Goal: Understand process/instructions: Learn about a topic

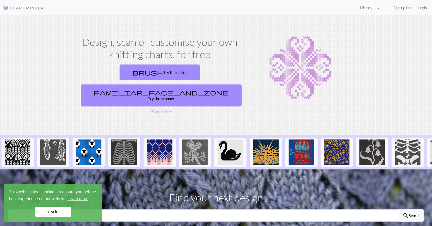
click at [54, 212] on link "Got it!" at bounding box center [53, 212] width 36 height 10
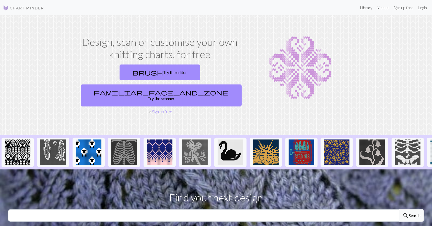
click at [358, 9] on link "Library" at bounding box center [366, 8] width 17 height 10
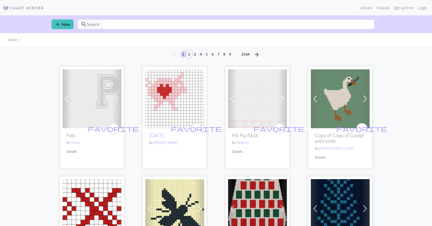
click at [186, 58] on button "2" at bounding box center [189, 53] width 6 height 7
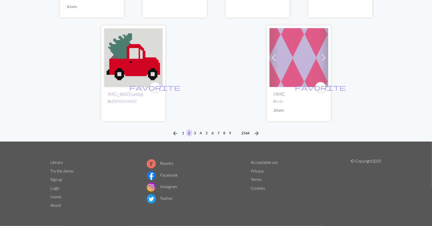
scroll to position [1743, 0]
click at [192, 133] on button "3" at bounding box center [195, 132] width 6 height 7
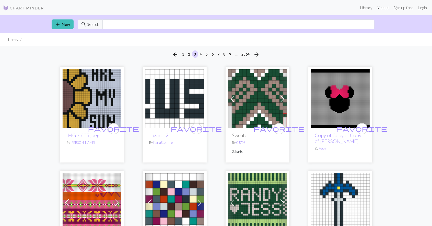
click at [375, 9] on link "Manual" at bounding box center [383, 8] width 17 height 10
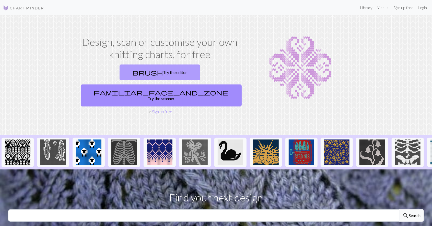
click at [127, 80] on link "brush Try the editor" at bounding box center [160, 72] width 81 height 16
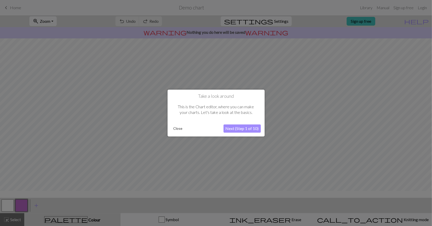
click at [231, 129] on button "Next (Step 1 of 10)" at bounding box center [242, 128] width 37 height 8
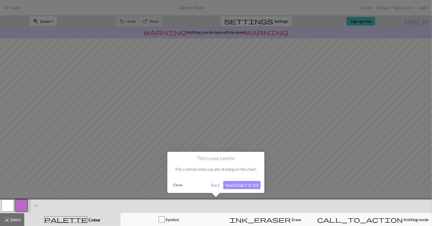
scroll to position [5, 0]
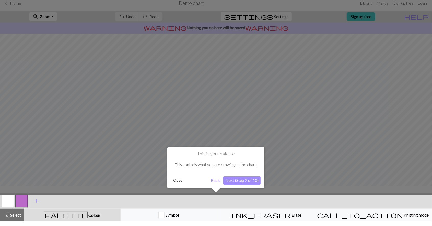
click at [232, 180] on button "Next (Step 2 of 10)" at bounding box center [241, 180] width 37 height 8
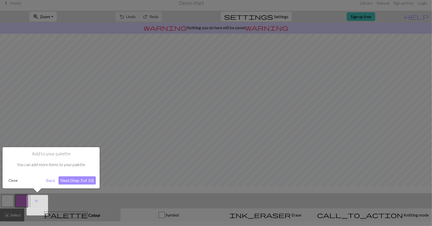
click at [75, 180] on button "Next (Step 3 of 10)" at bounding box center [77, 180] width 37 height 8
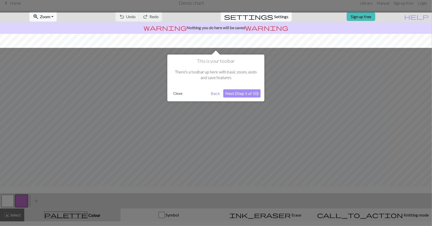
click at [244, 93] on button "Next (Step 5 of 10)" at bounding box center [241, 93] width 37 height 8
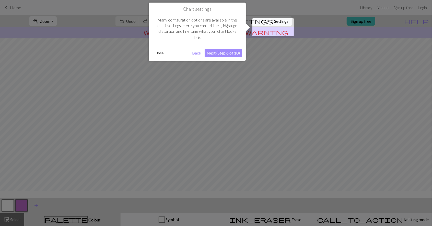
scroll to position [0, 0]
click at [222, 52] on button "Next (Step 6 of 10)" at bounding box center [223, 53] width 37 height 8
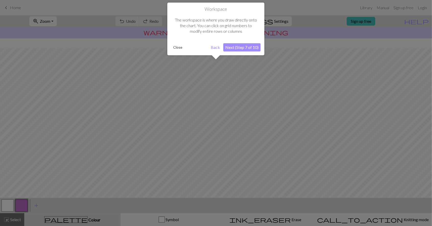
scroll to position [37, 0]
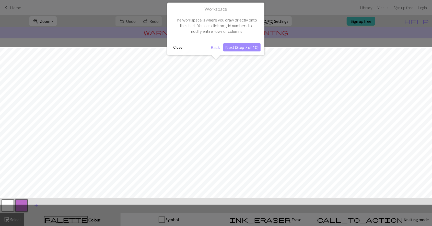
click at [236, 49] on button "Next (Step 7 of 10)" at bounding box center [241, 47] width 37 height 8
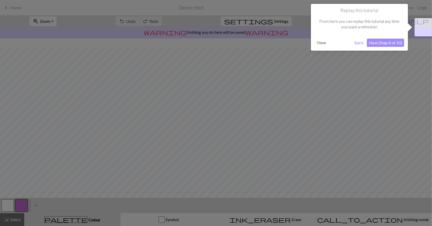
click at [385, 44] on button "Next (Step 8 of 10)" at bounding box center [385, 43] width 37 height 8
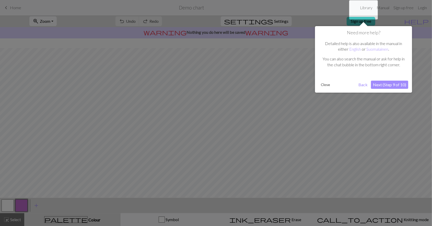
click at [389, 89] on button "Next (Step 9 of 10)" at bounding box center [389, 85] width 37 height 8
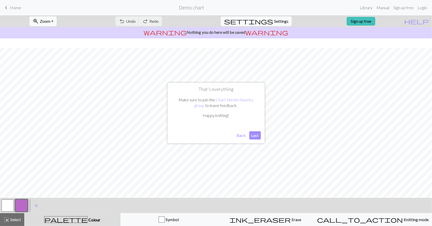
click at [254, 136] on button "Last" at bounding box center [255, 135] width 12 height 8
click at [7, 11] on span "keyboard_arrow_left" at bounding box center [6, 7] width 6 height 7
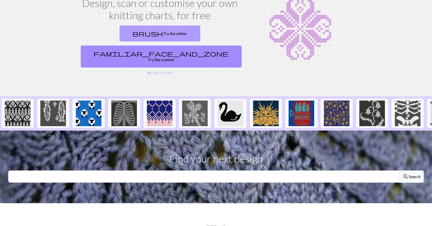
scroll to position [39, 0]
